Goal: Entertainment & Leisure: Consume media (video, audio)

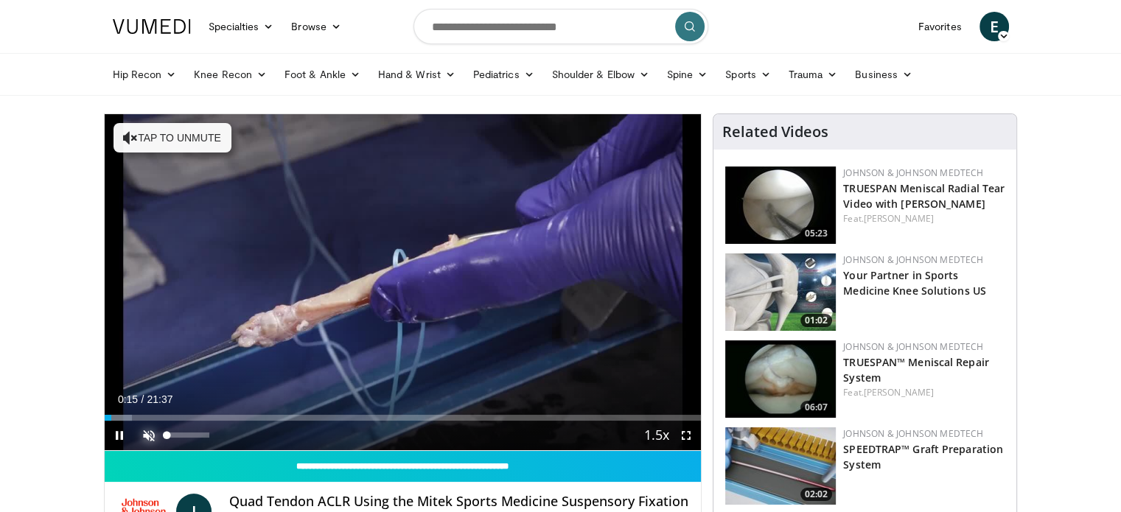
click at [153, 433] on span "Video Player" at bounding box center [148, 435] width 29 height 29
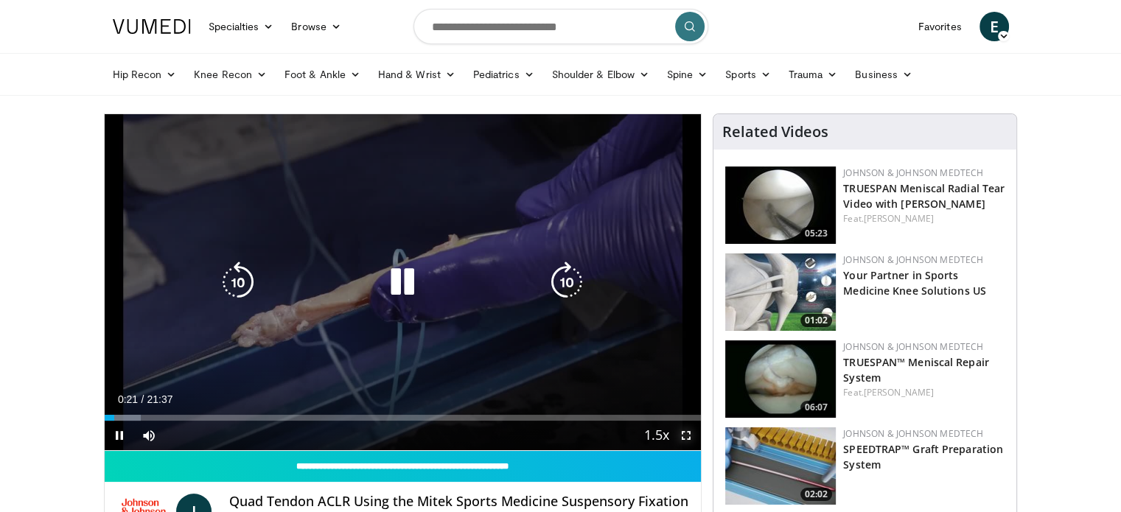
drag, startPoint x: 684, startPoint y: 435, endPoint x: 684, endPoint y: 525, distance: 89.1
click at [684, 435] on span "Video Player" at bounding box center [685, 435] width 29 height 29
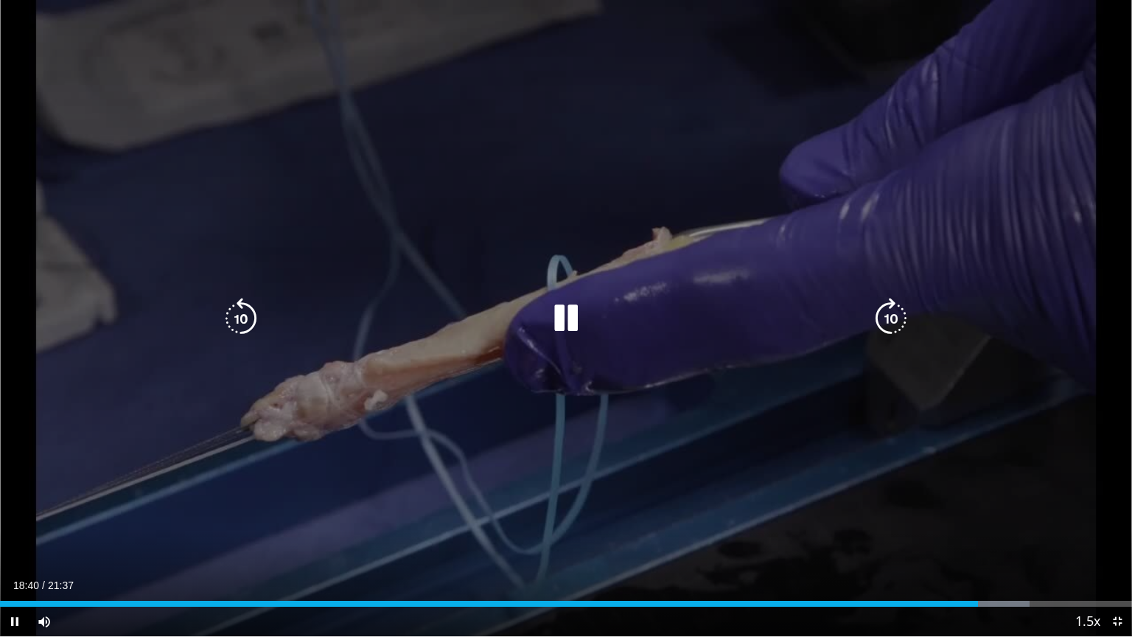
click at [1120, 0] on div "10 seconds Tap to unmute" at bounding box center [566, 318] width 1132 height 636
click at [566, 315] on icon "Video Player" at bounding box center [565, 318] width 41 height 41
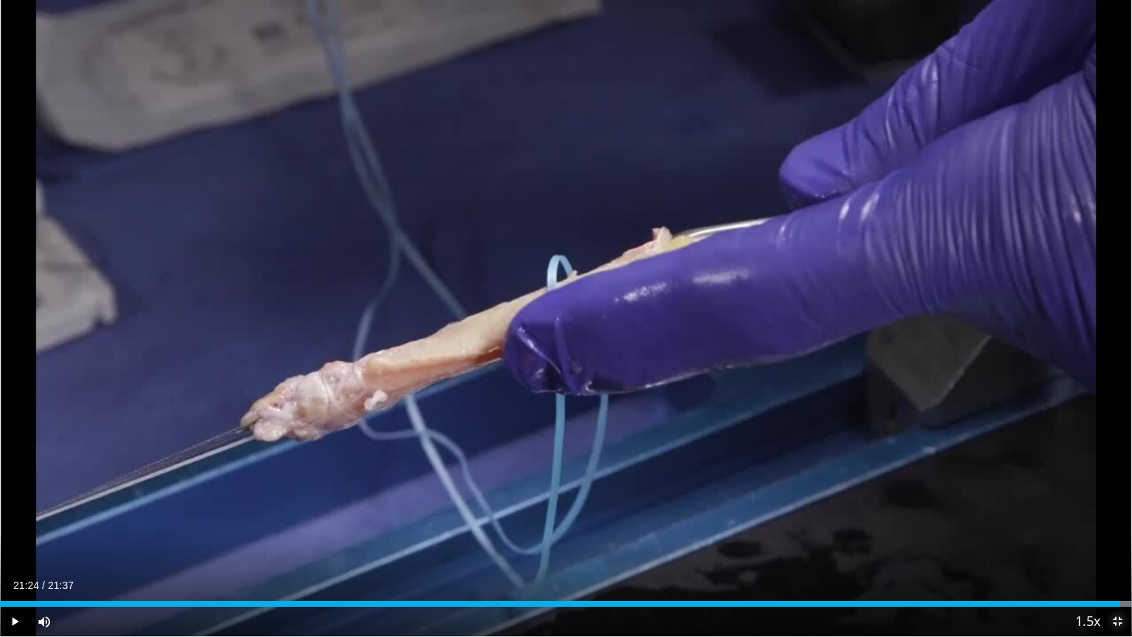
click at [1119, 511] on span "Video Player" at bounding box center [1116, 620] width 29 height 29
